Goal: Task Accomplishment & Management: Complete application form

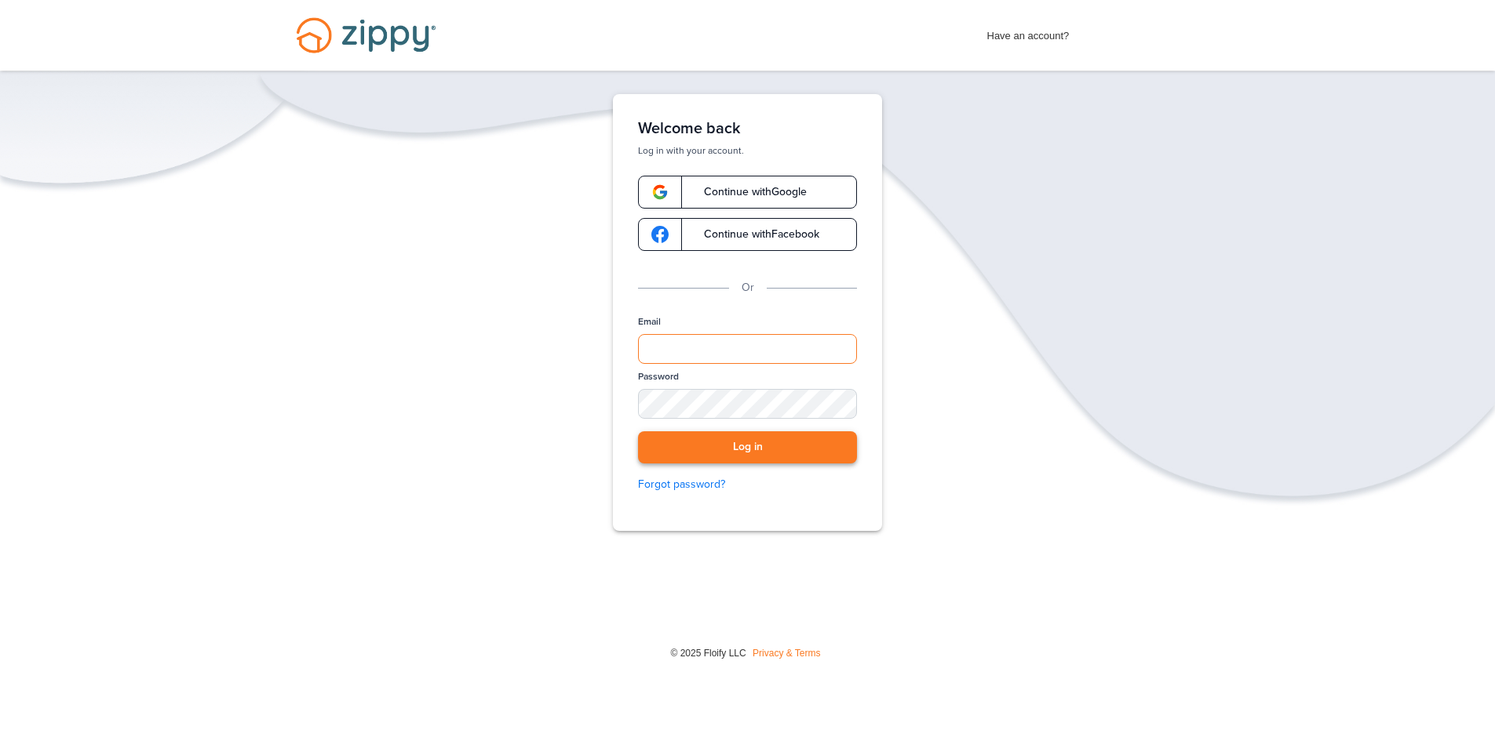
type input "**********"
click at [759, 455] on button "Log in" at bounding box center [747, 448] width 219 height 32
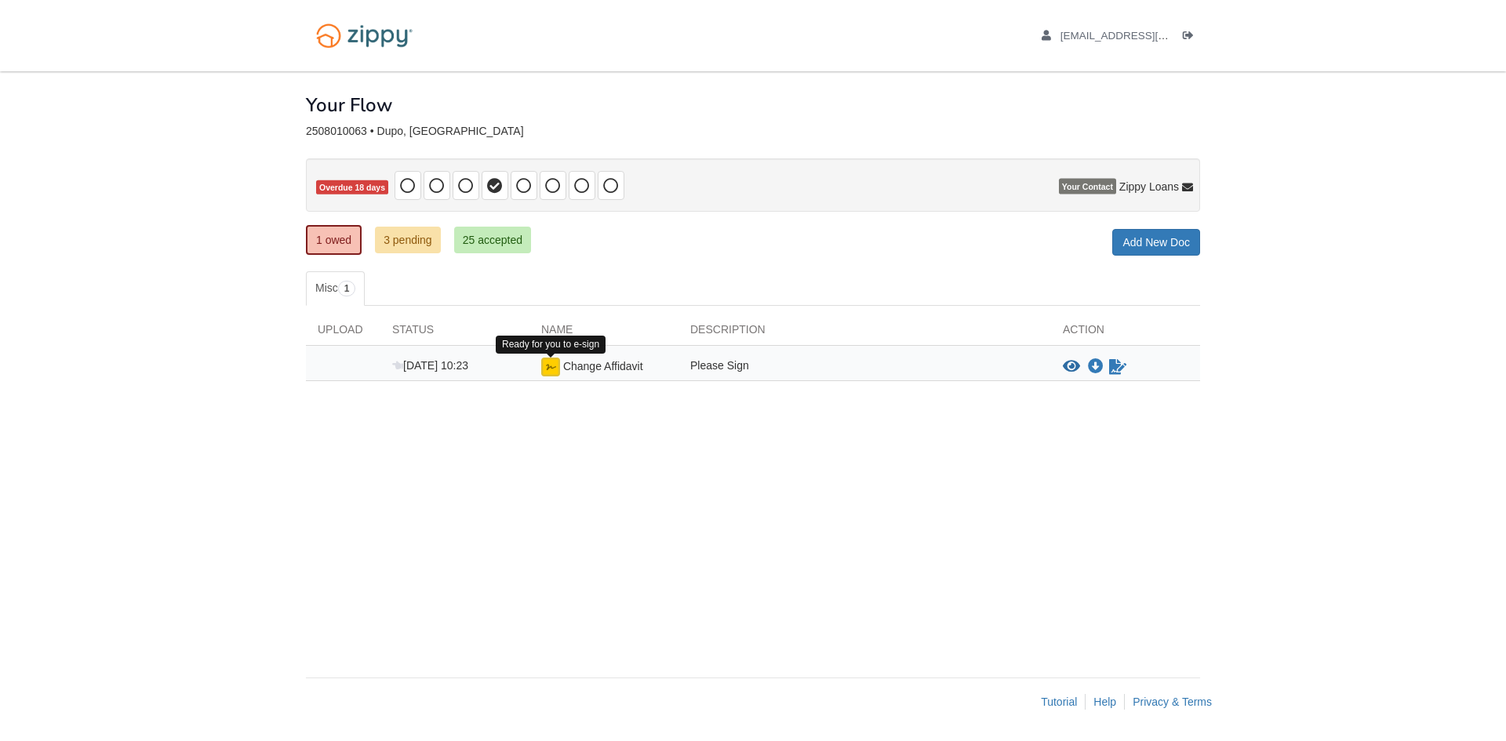
click at [552, 366] on img at bounding box center [550, 367] width 19 height 19
click at [1078, 366] on icon "View Change Affidavit" at bounding box center [1071, 367] width 17 height 16
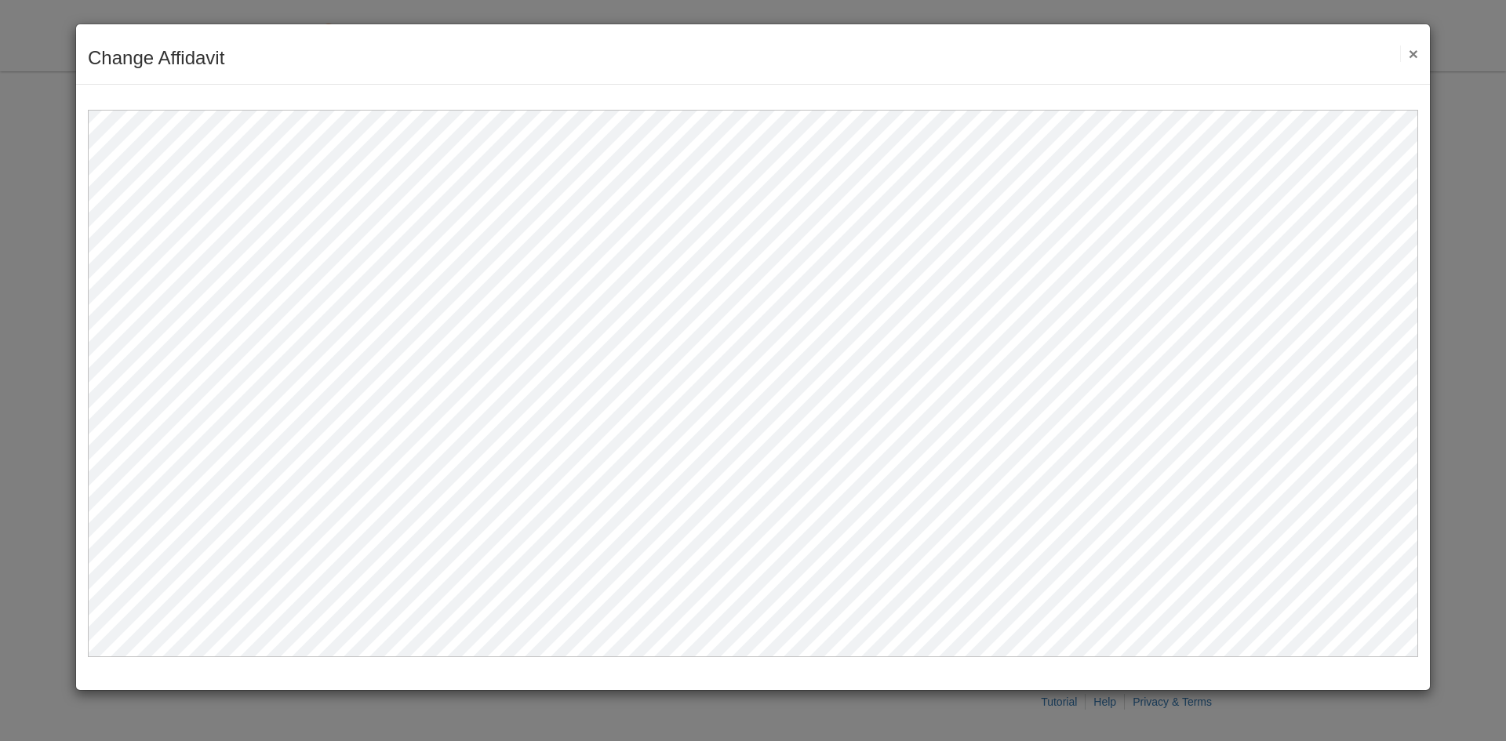
click at [1409, 55] on button "×" at bounding box center [1409, 54] width 18 height 16
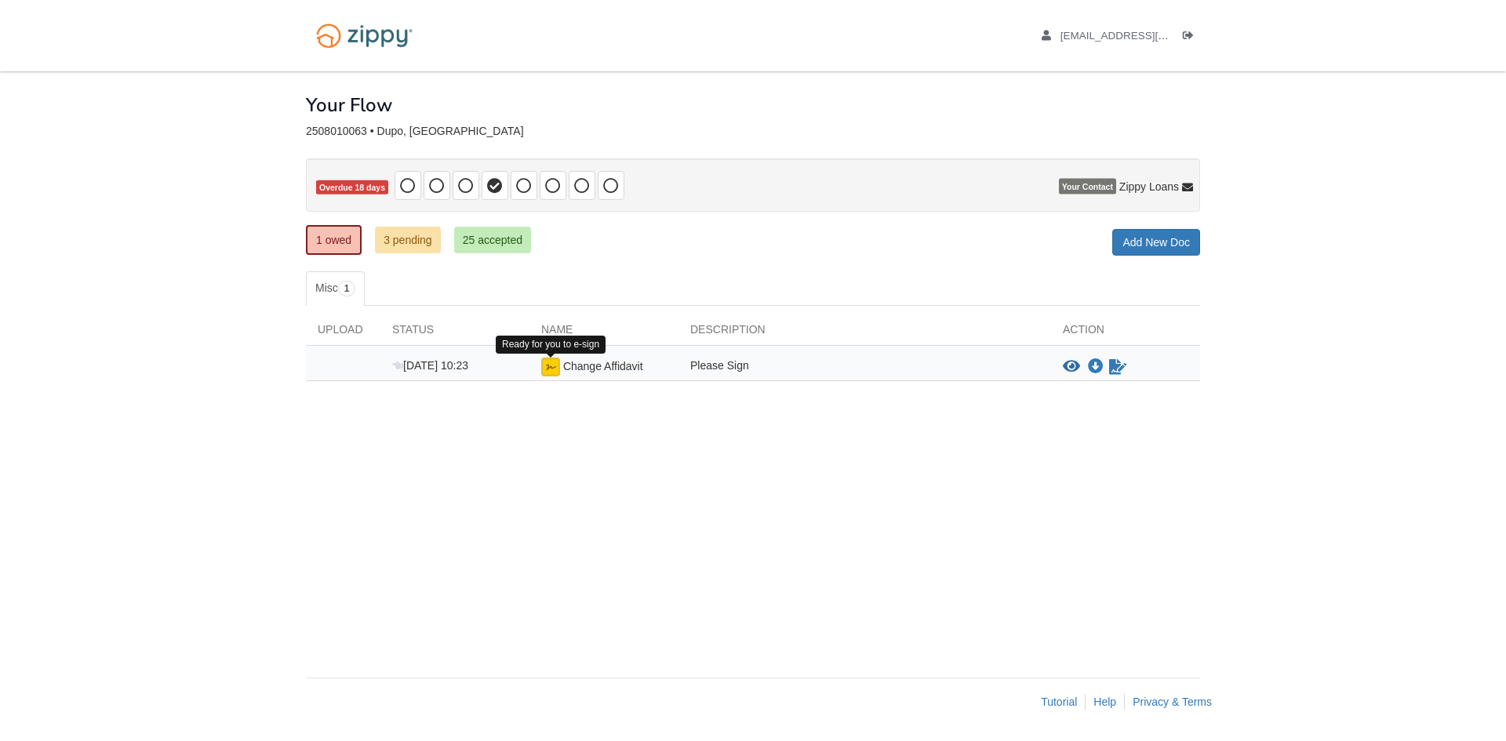
click at [548, 366] on img at bounding box center [550, 367] width 19 height 19
click at [712, 364] on div "Please Sign" at bounding box center [865, 367] width 373 height 19
click at [416, 364] on span "Aug 25 10:23" at bounding box center [430, 365] width 76 height 13
click at [1117, 367] on icon "Sign Form" at bounding box center [1117, 367] width 17 height 16
click at [1116, 362] on icon "Waiting for your co-borrower to e-sign" at bounding box center [1117, 367] width 17 height 16
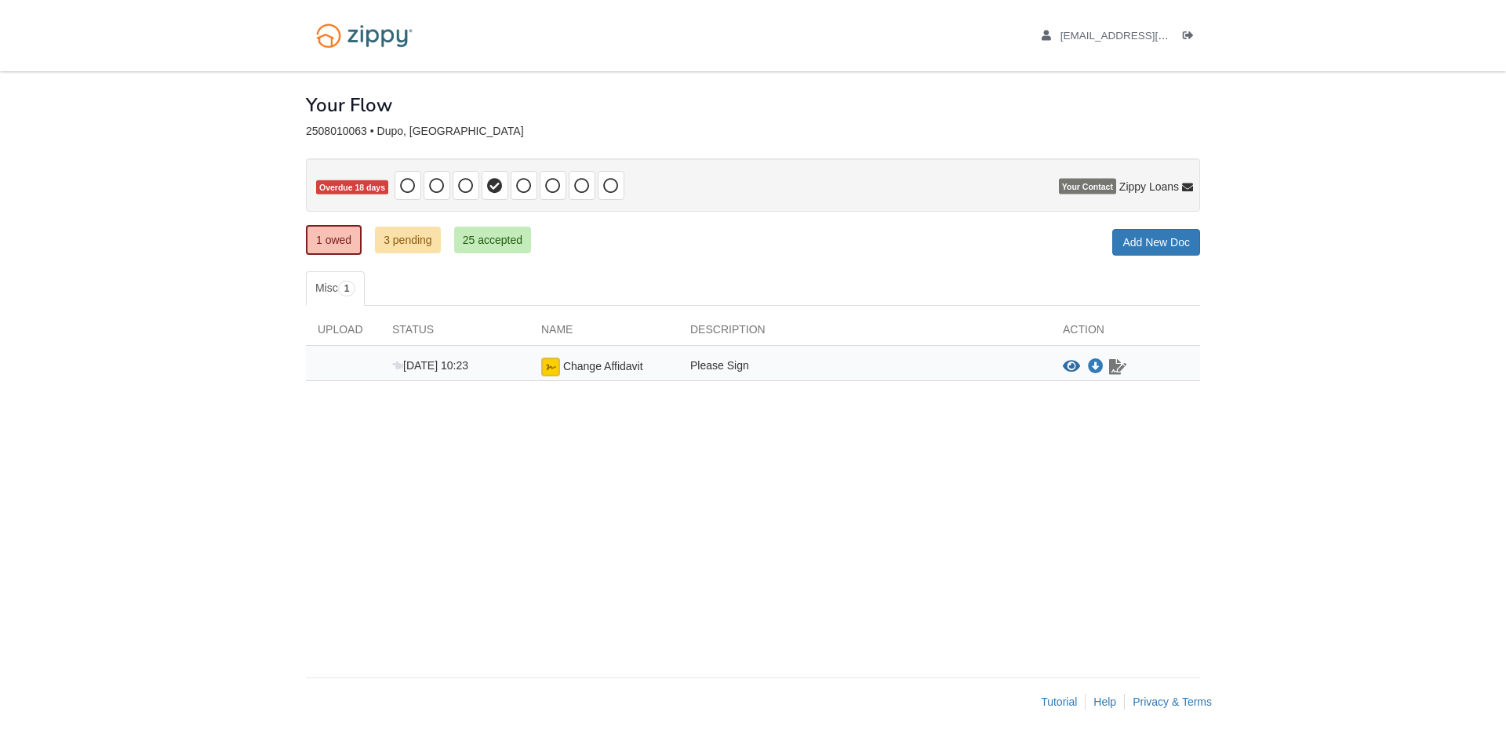
click at [1120, 370] on icon "Waiting for your co-borrower to e-sign" at bounding box center [1117, 367] width 17 height 16
click at [953, 477] on div "× × × Pending Add Document Notice document will be included in the email sent t…" at bounding box center [753, 366] width 894 height 591
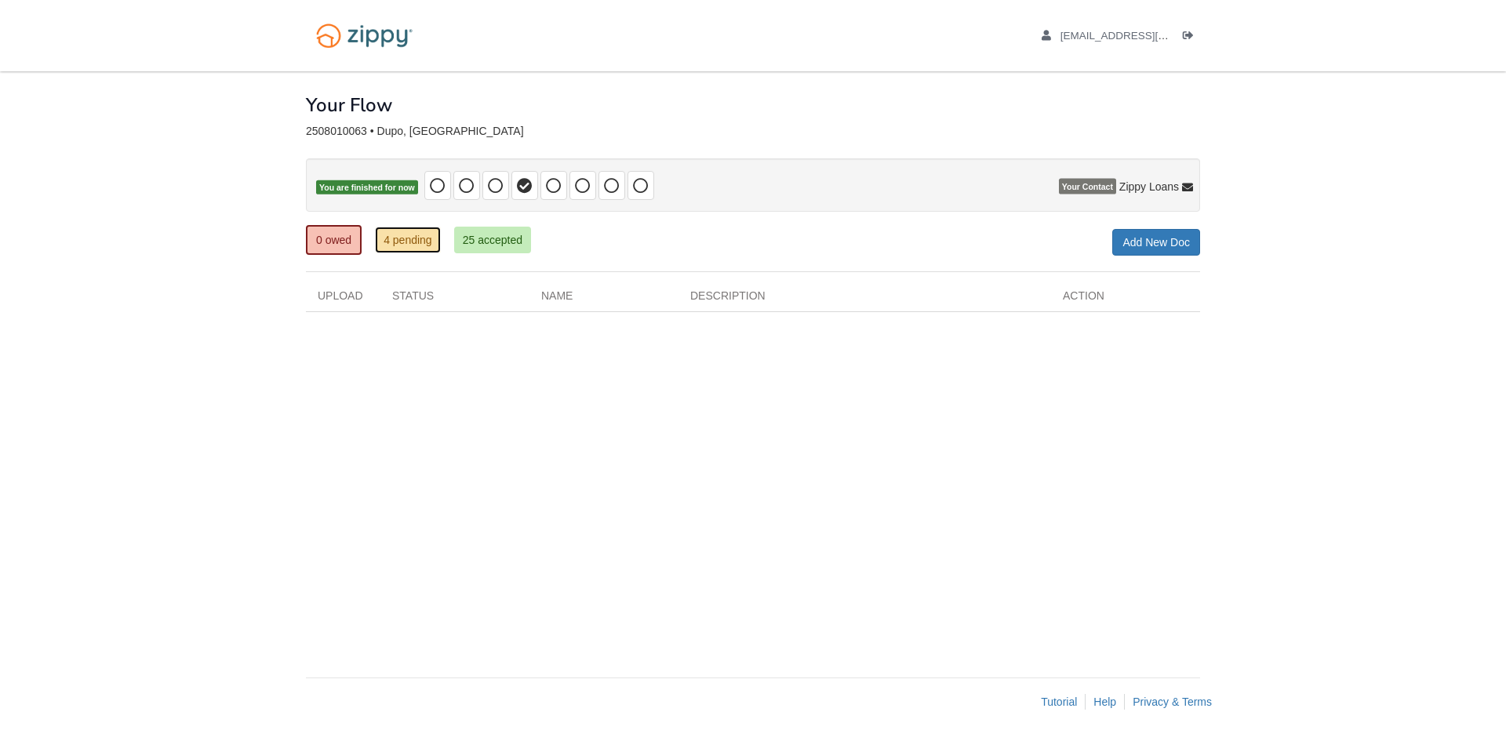
click at [402, 236] on link "4 pending" at bounding box center [408, 240] width 66 height 27
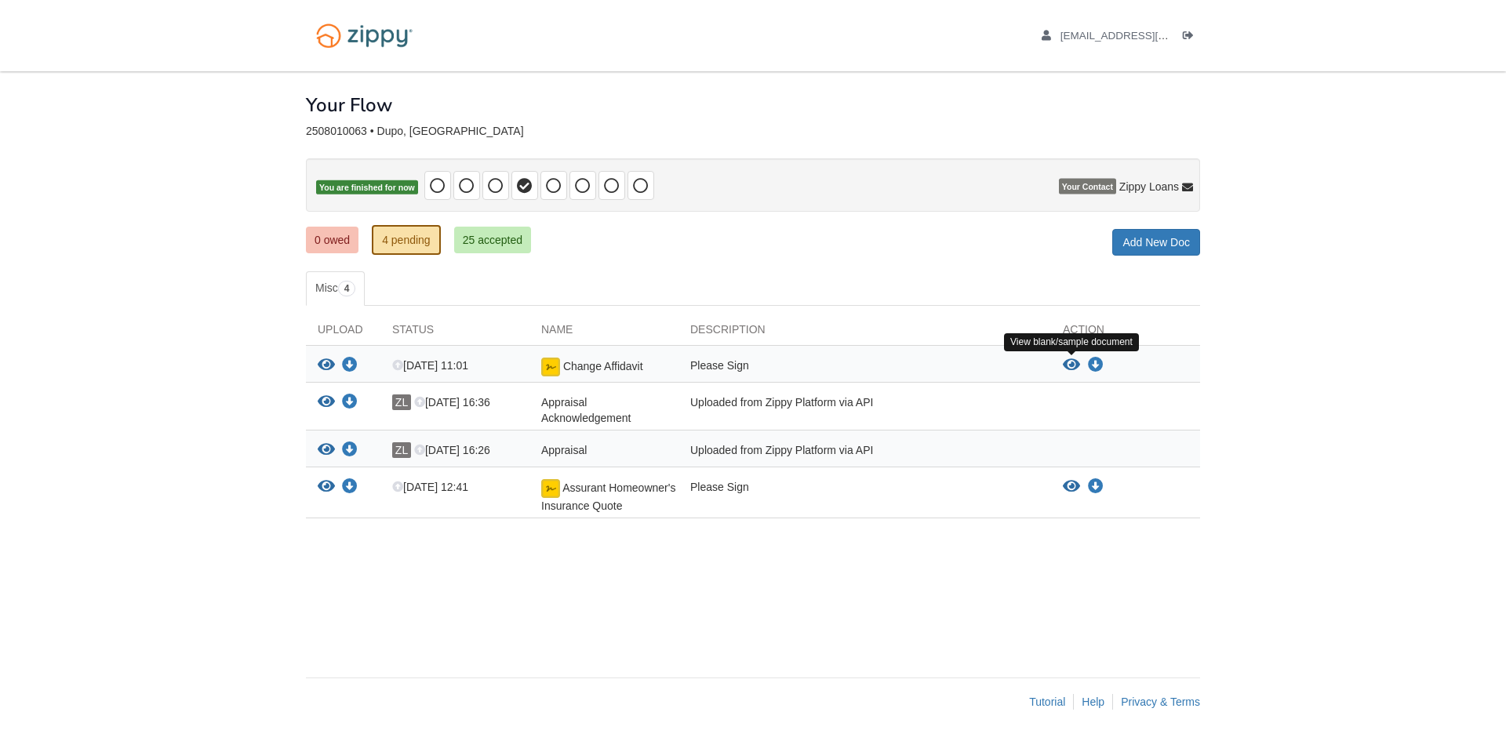
click at [1073, 362] on icon "View Change Affidavit" at bounding box center [1071, 366] width 17 height 16
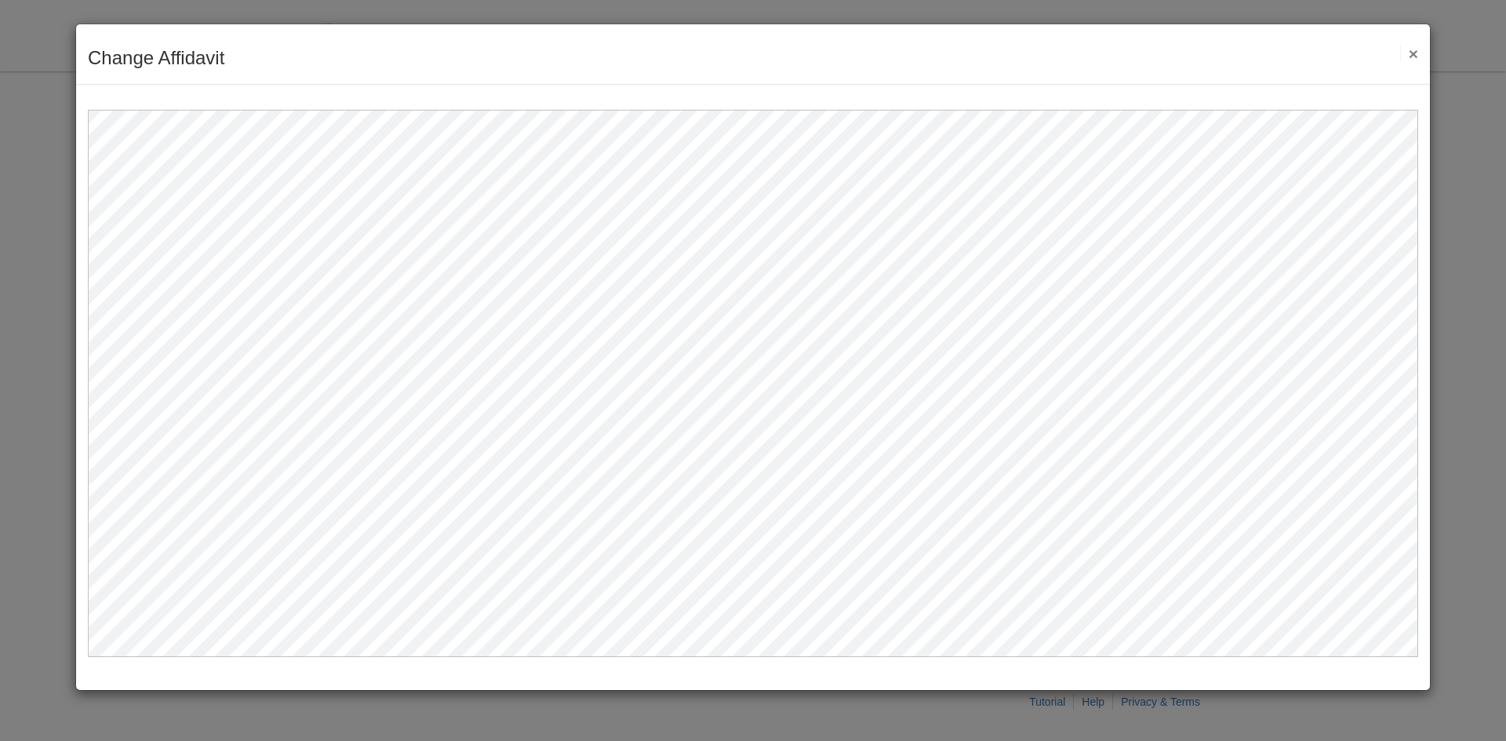
click at [1411, 56] on button "×" at bounding box center [1409, 54] width 18 height 16
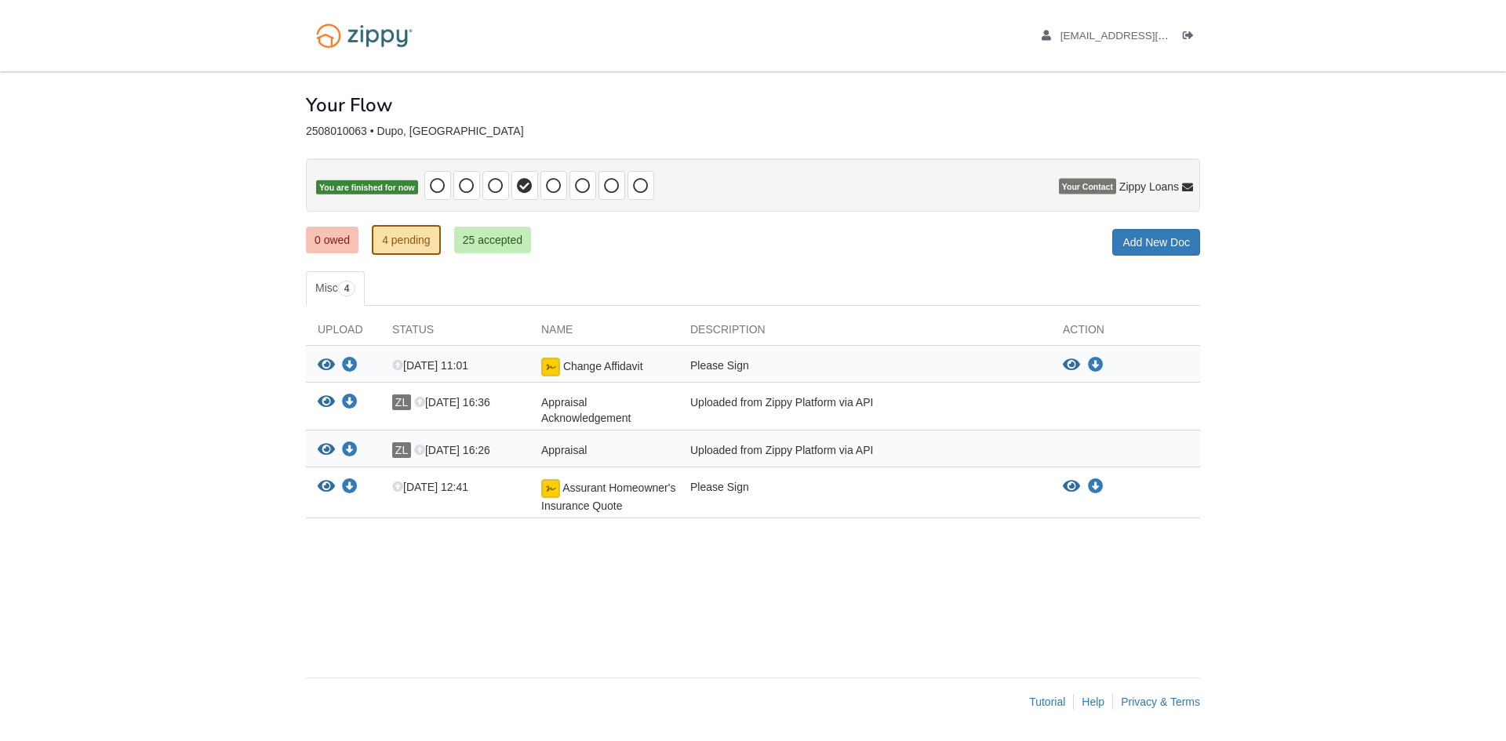
drag, startPoint x: 848, startPoint y: 560, endPoint x: 825, endPoint y: 553, distance: 23.8
click at [847, 559] on div "× × × Pending Add Document Notice document will be included in the email sent t…" at bounding box center [753, 366] width 894 height 591
click at [330, 485] on icon "View Assurant Homeowner's Insurance Quote" at bounding box center [326, 487] width 17 height 16
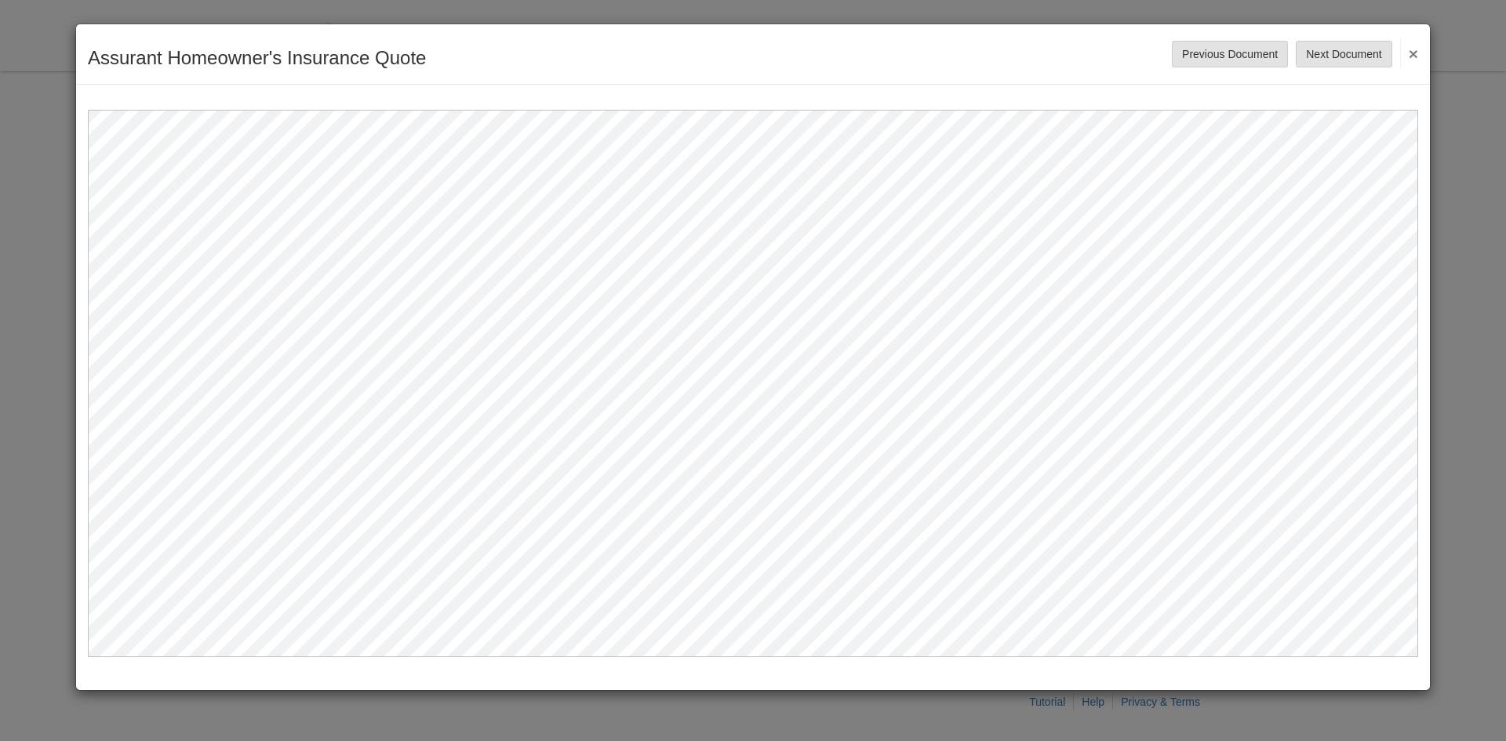
click at [1410, 57] on button "×" at bounding box center [1409, 53] width 18 height 28
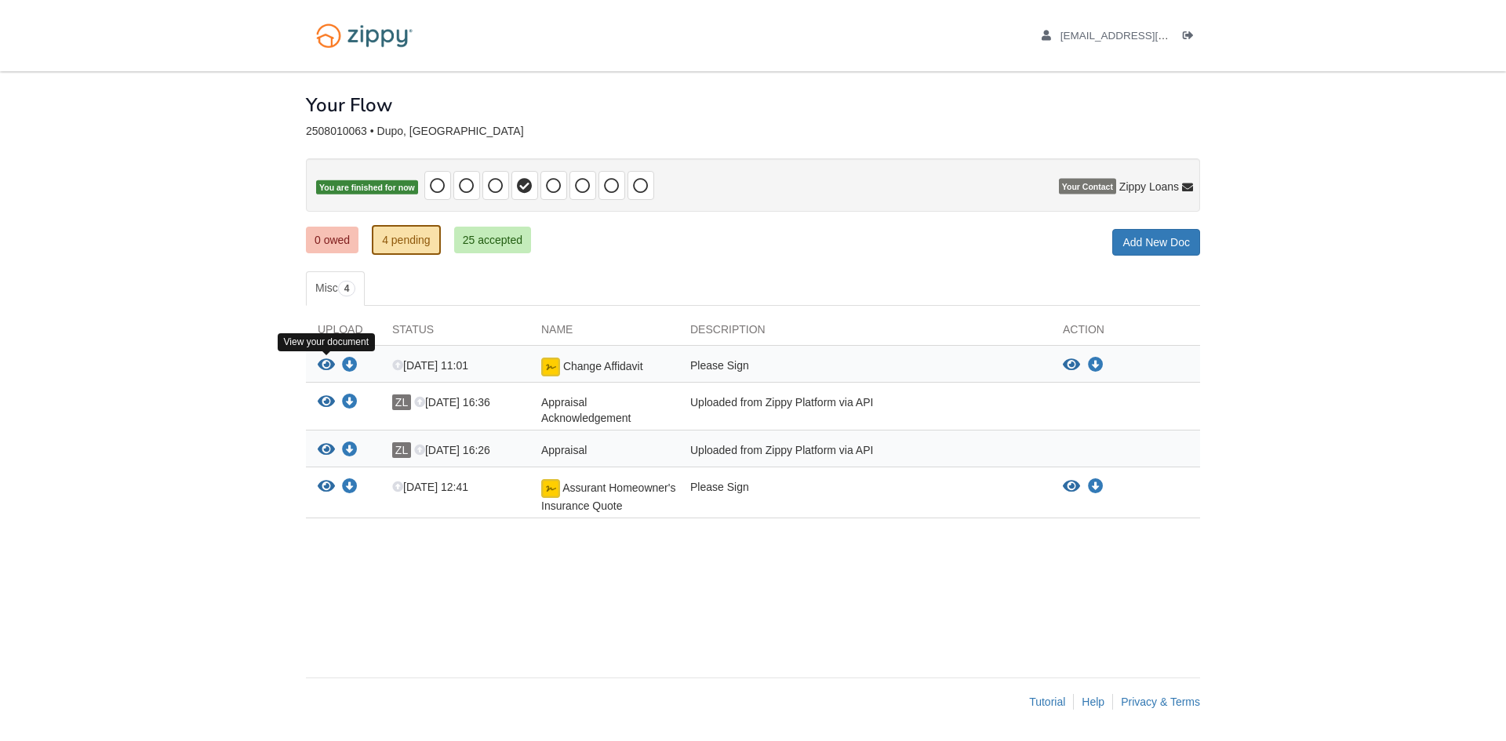
click at [326, 363] on icon "View Change Affidavit" at bounding box center [326, 366] width 17 height 16
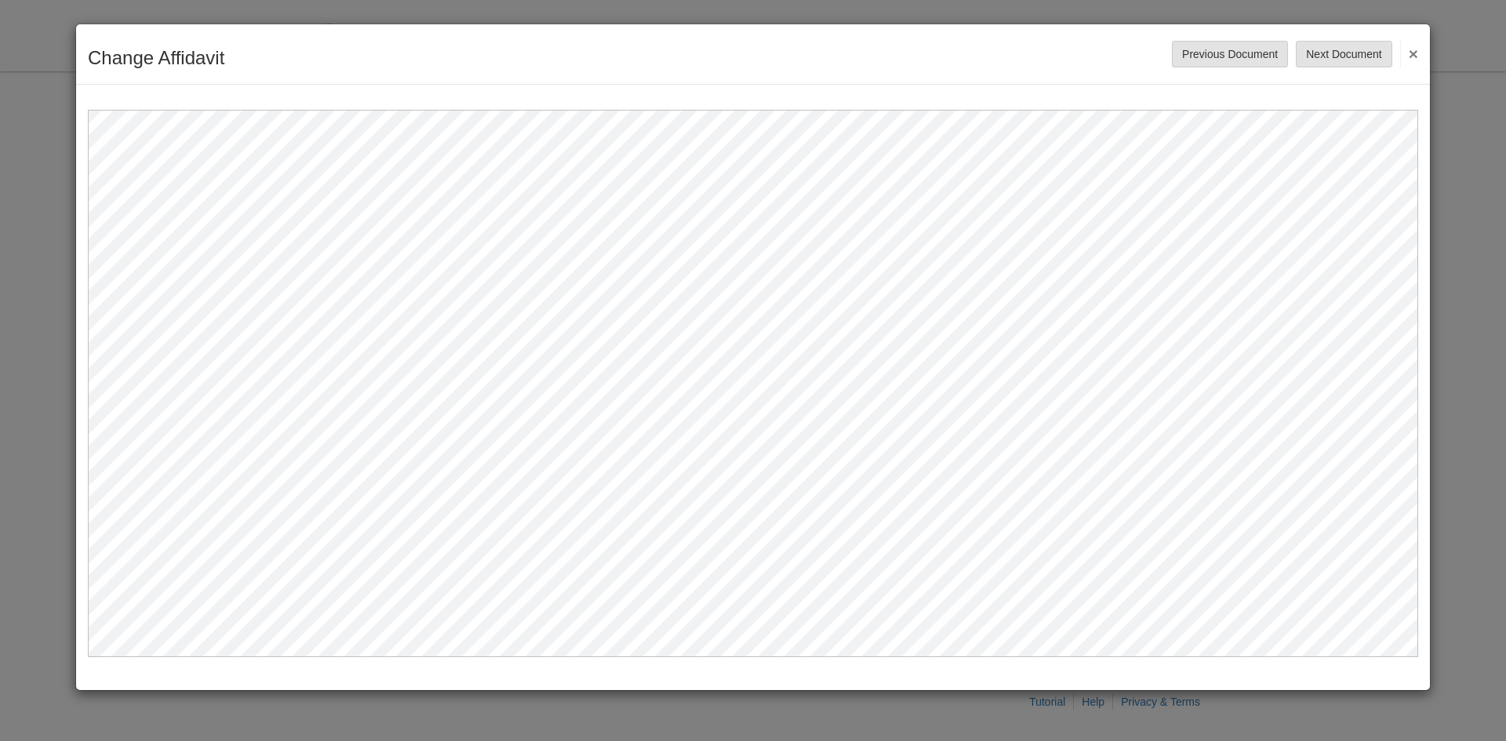
click at [1429, 47] on div "Change Affidavit Save Cancel Previous Document Next Document ×" at bounding box center [753, 54] width 1354 height 60
click at [1426, 49] on div "Change Affidavit Save Cancel Previous Document Next Document ×" at bounding box center [753, 54] width 1354 height 60
click at [1421, 49] on div "Change Affidavit Save Cancel Previous Document Next Document ×" at bounding box center [753, 54] width 1354 height 60
click at [1416, 52] on button "×" at bounding box center [1409, 53] width 18 height 28
